Goal: Transaction & Acquisition: Purchase product/service

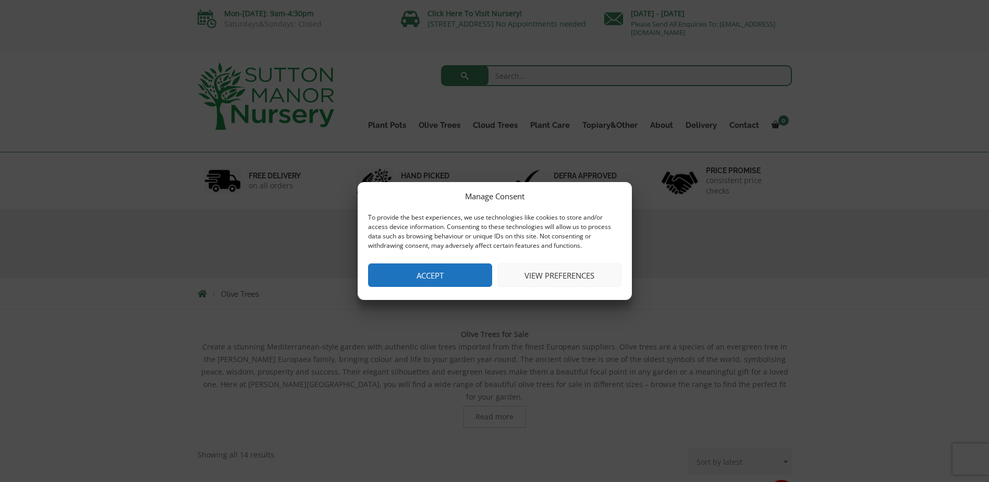
click at [457, 275] on button "Accept" at bounding box center [430, 274] width 124 height 23
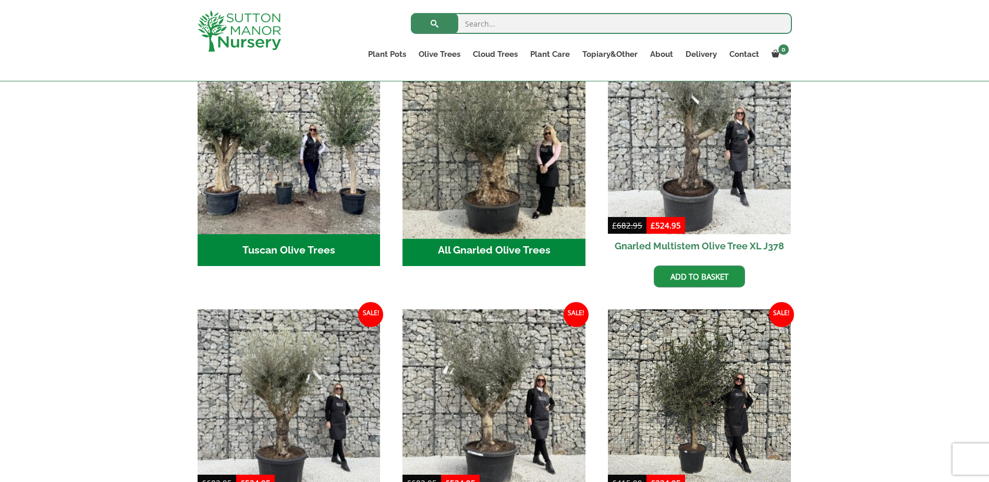
scroll to position [365, 0]
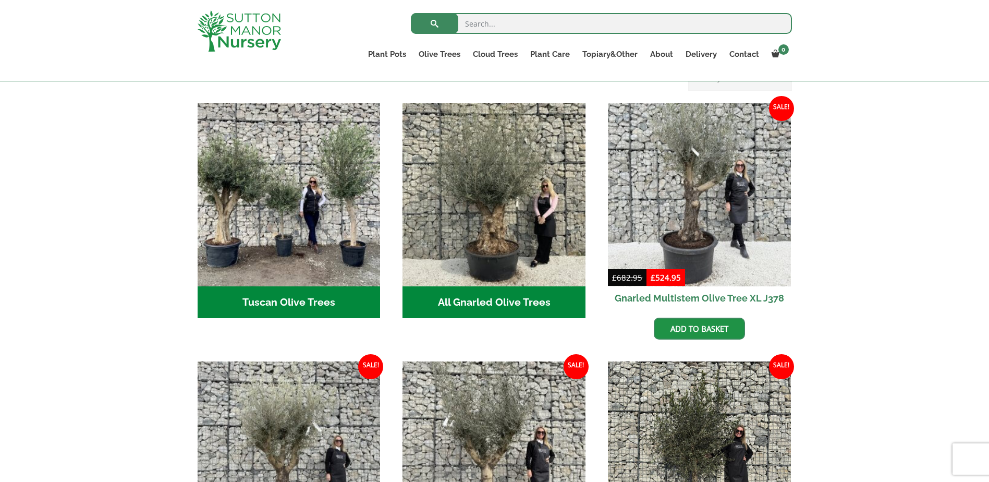
click at [512, 293] on h2 "All Gnarled Olive Trees (187)" at bounding box center [494, 302] width 183 height 32
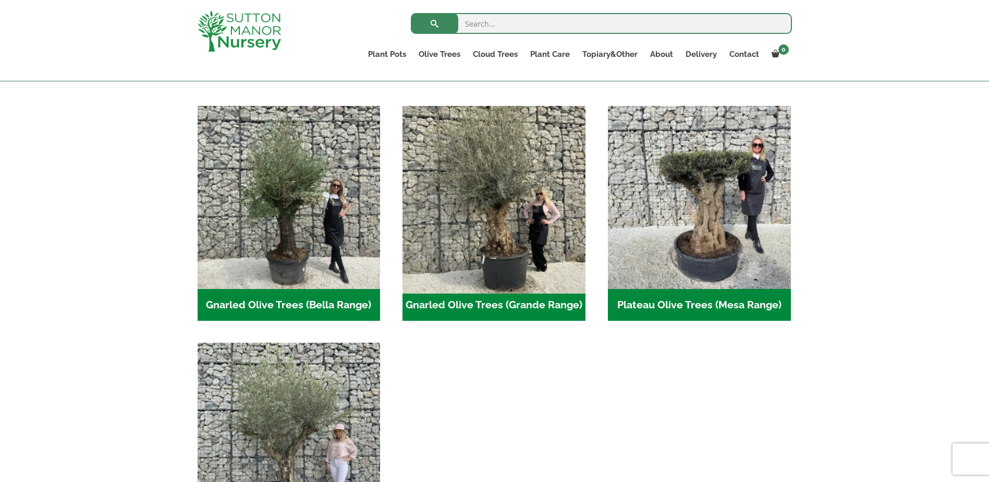
scroll to position [313, 0]
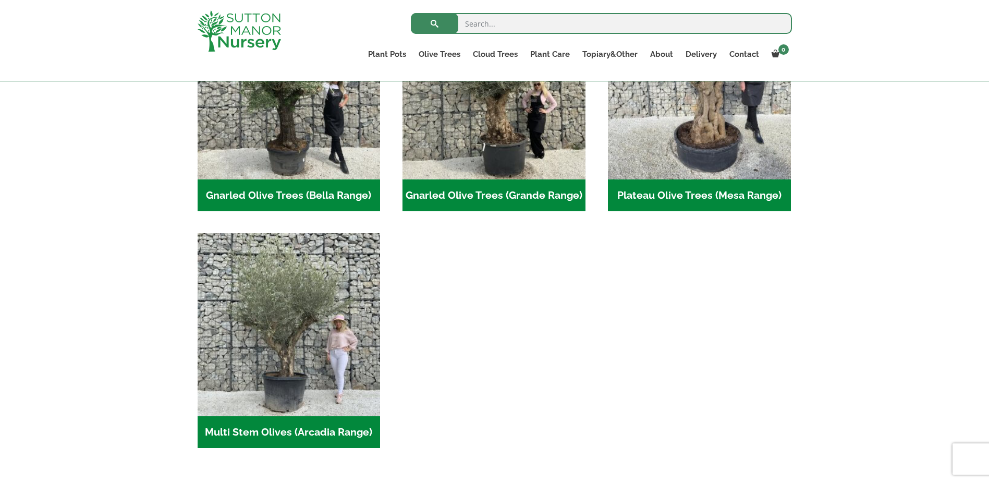
click at [504, 198] on h2 "Gnarled Olive Trees (Grande Range) (54)" at bounding box center [494, 195] width 183 height 32
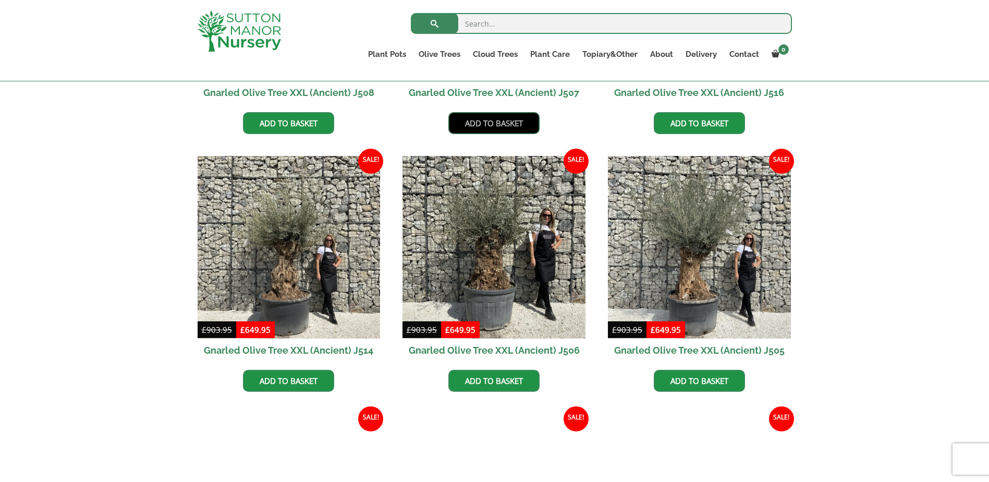
scroll to position [1252, 0]
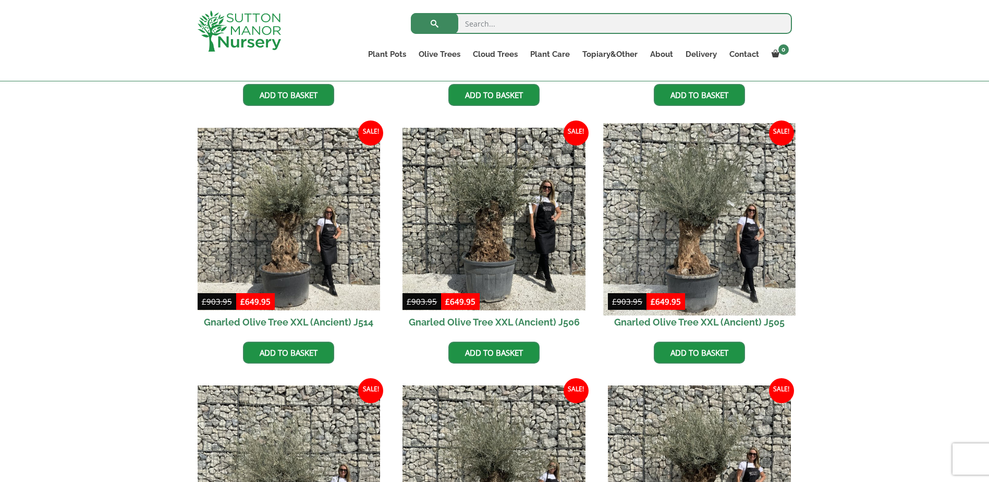
click at [713, 224] on img at bounding box center [699, 219] width 192 height 192
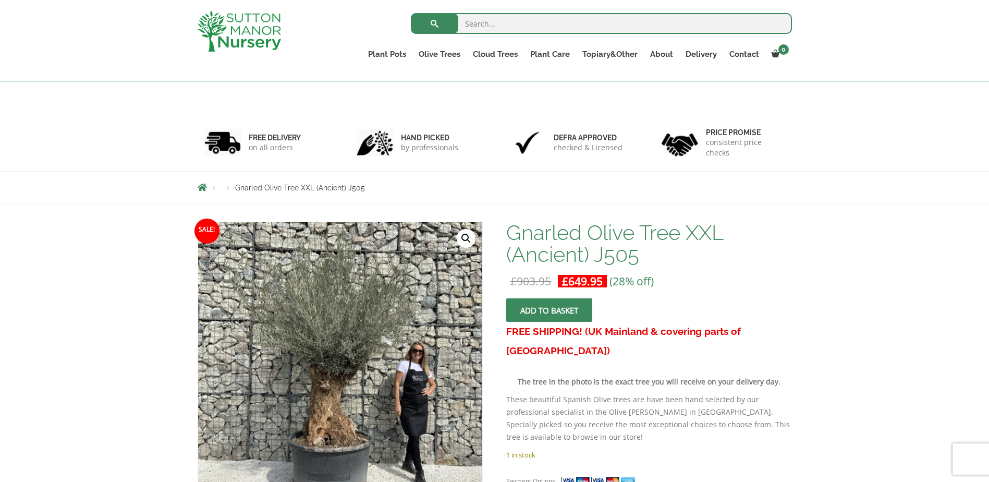
scroll to position [156, 0]
